Goal: Task Accomplishment & Management: Complete application form

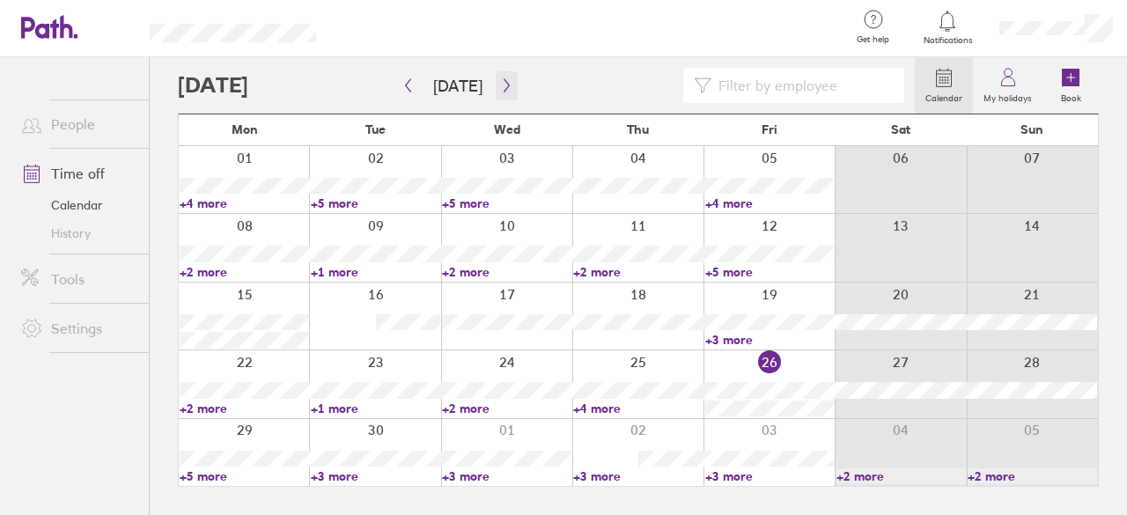
click at [509, 89] on button "button" at bounding box center [507, 85] width 22 height 29
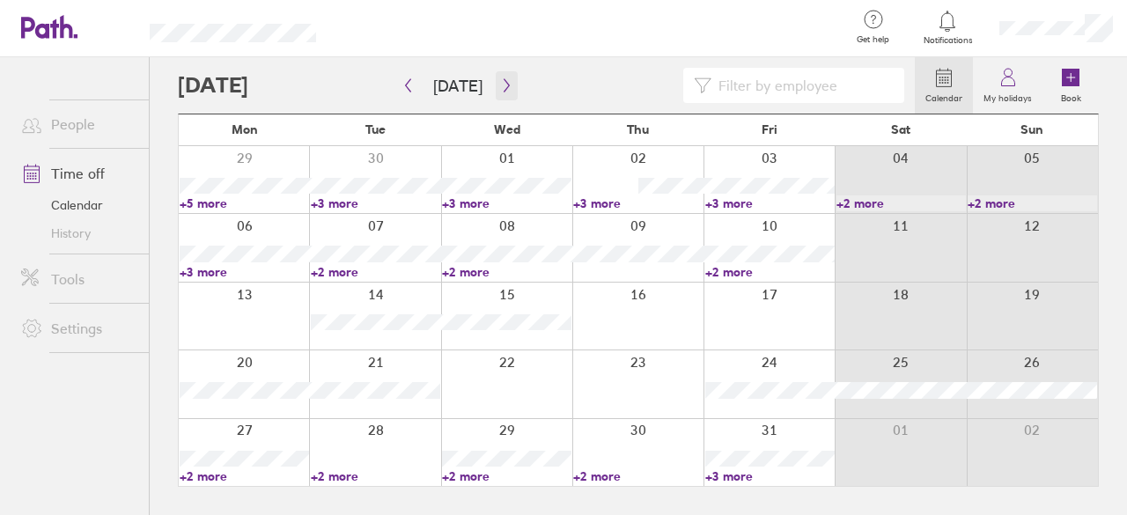
click at [504, 79] on icon "button" at bounding box center [506, 85] width 13 height 14
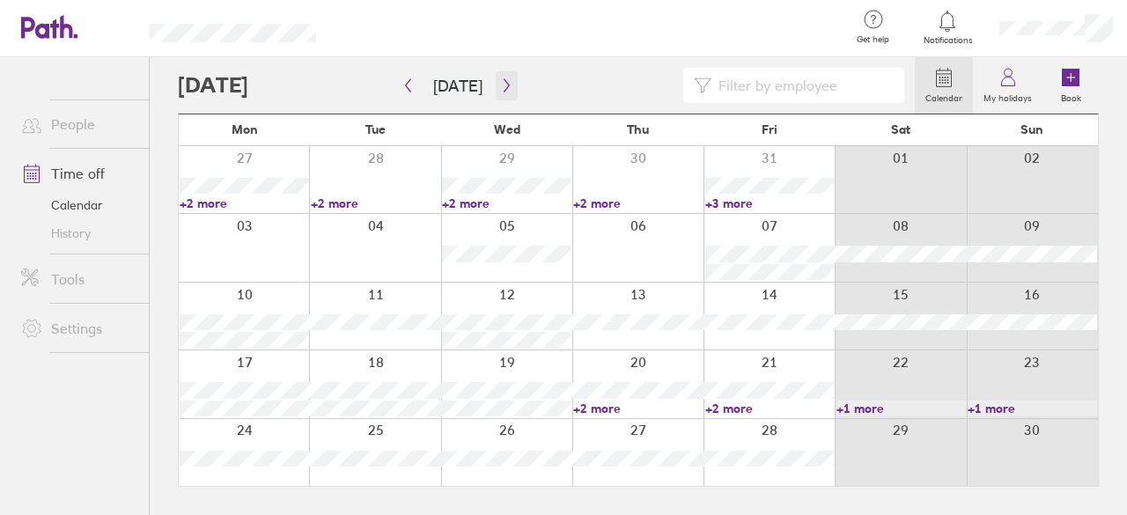
click at [500, 84] on icon "button" at bounding box center [506, 85] width 13 height 14
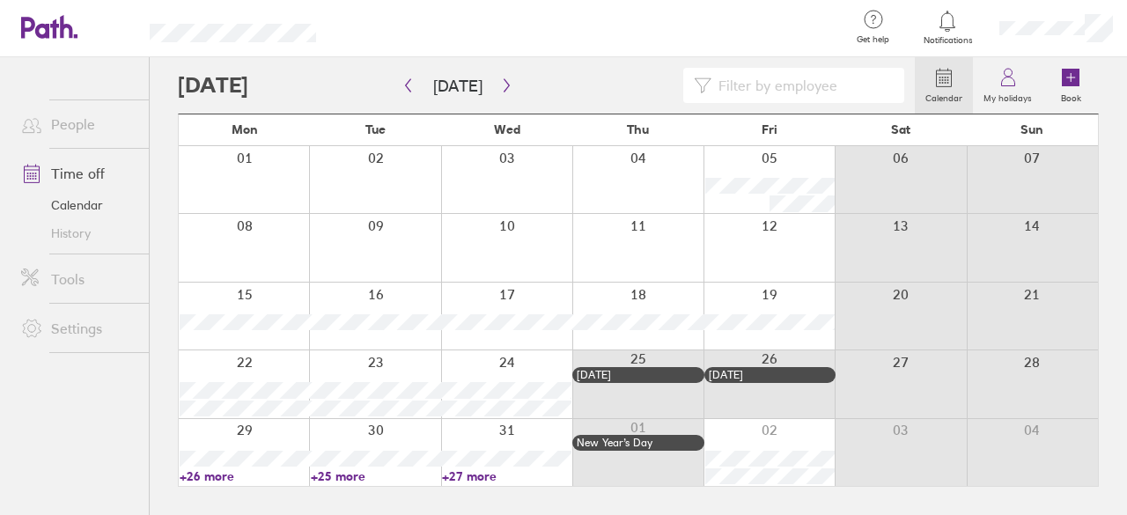
click at [246, 171] on div at bounding box center [244, 179] width 130 height 67
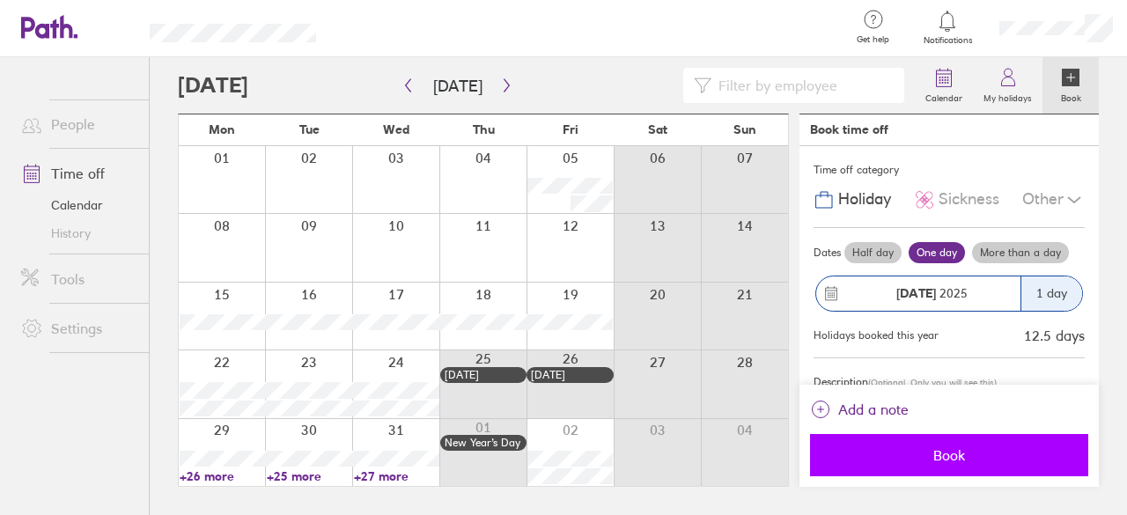
click at [962, 450] on span "Book" at bounding box center [949, 455] width 254 height 16
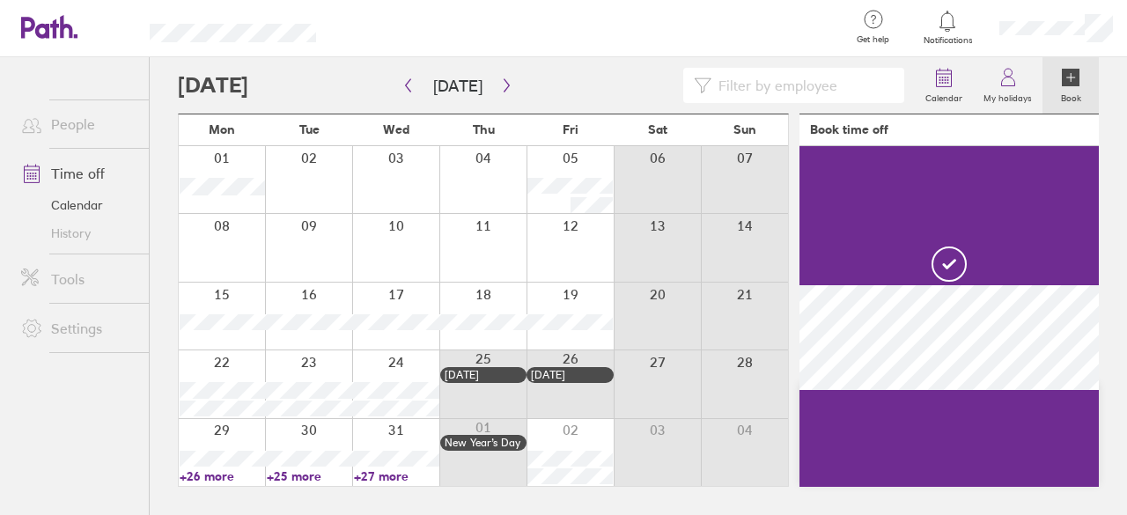
click at [226, 365] on div at bounding box center [222, 383] width 86 height 67
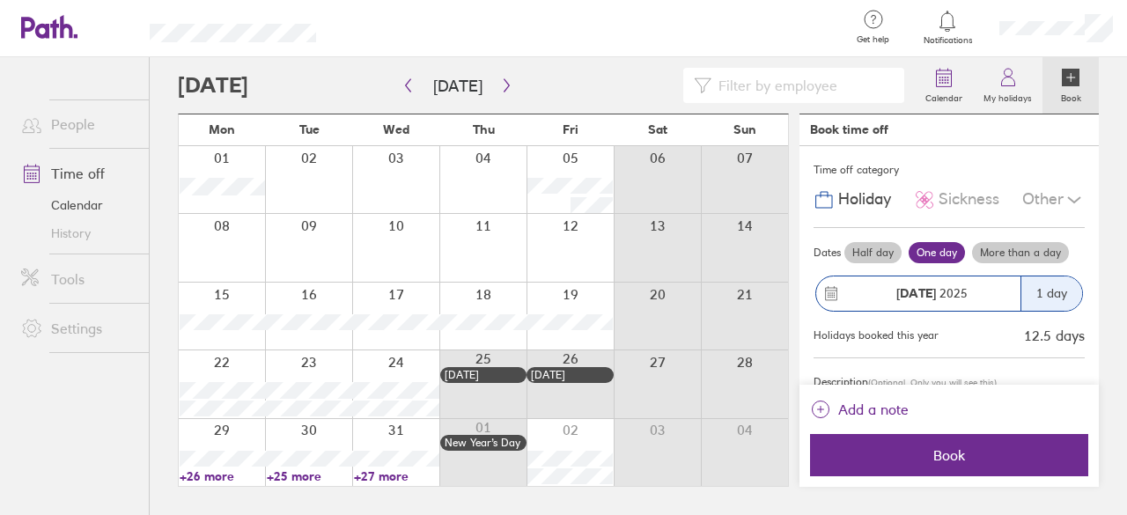
click at [1012, 252] on label "More than a day" at bounding box center [1020, 252] width 97 height 21
click at [0, 0] on input "More than a day" at bounding box center [0, 0] width 0 height 0
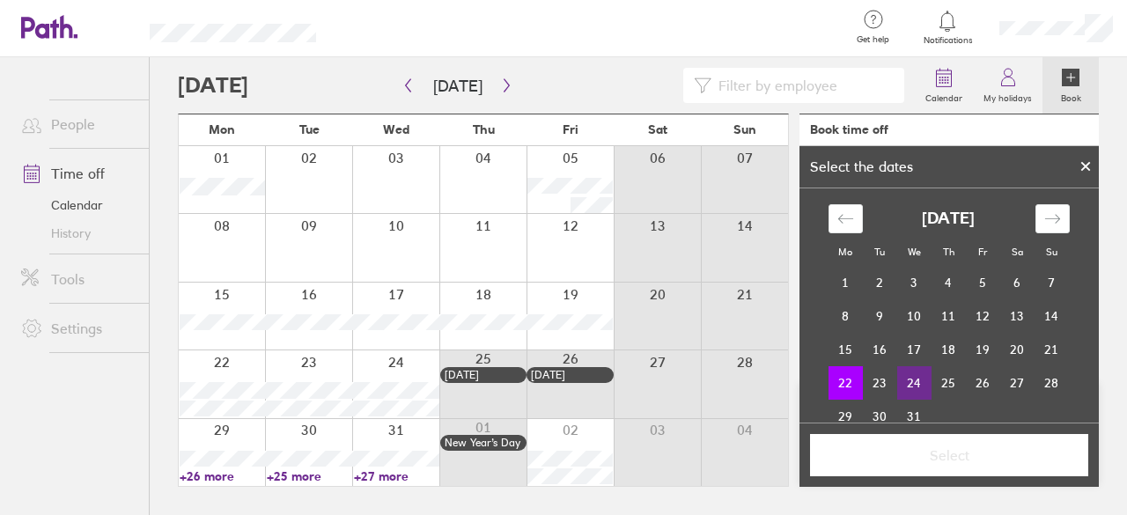
click at [912, 386] on td "24" at bounding box center [914, 382] width 34 height 33
click at [943, 465] on button "Select" at bounding box center [949, 455] width 278 height 42
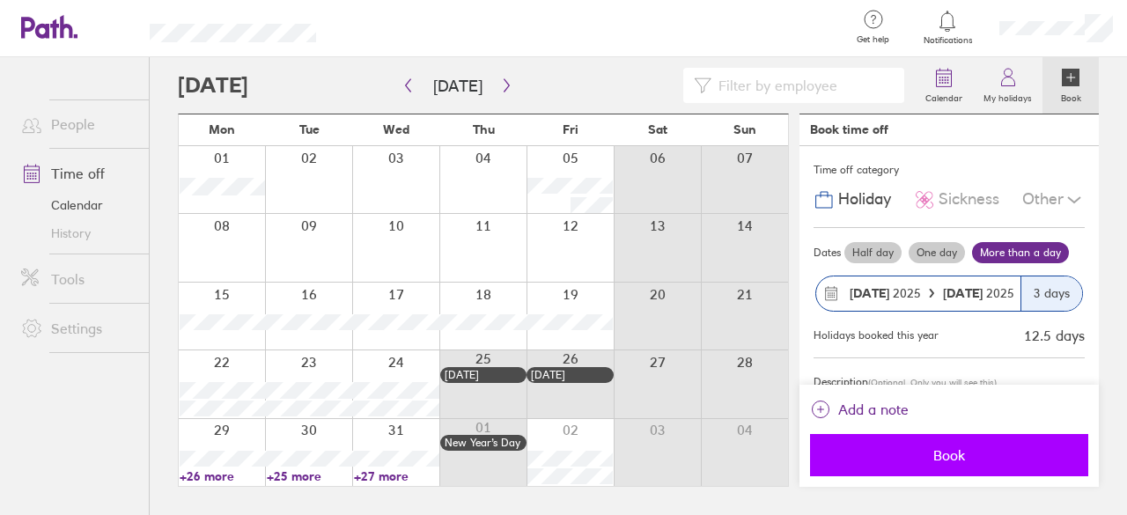
click at [900, 453] on span "Book" at bounding box center [949, 455] width 254 height 16
